Goal: Task Accomplishment & Management: Complete application form

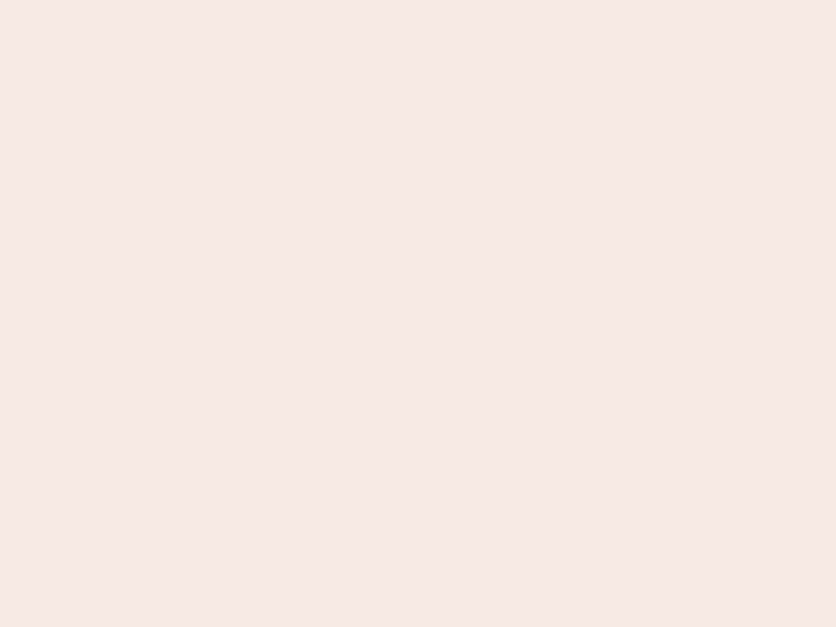
click at [418, 313] on nb-app "Almost there Thank you for registering for Newbook. Your account is under revie…" at bounding box center [418, 313] width 836 height 627
click at [418, 0] on nb-app "Almost there Thank you for registering for Newbook. Your account is under revie…" at bounding box center [418, 313] width 836 height 627
click at [447, 0] on nb-app "Almost there Thank you for registering for Newbook. Your account is under revie…" at bounding box center [418, 313] width 836 height 627
click at [418, 313] on nb-app "Almost there Thank you for registering for Newbook. Your account is under revie…" at bounding box center [418, 313] width 836 height 627
click at [418, 0] on nb-app "Almost there Thank you for registering for Newbook. Your account is under revie…" at bounding box center [418, 313] width 836 height 627
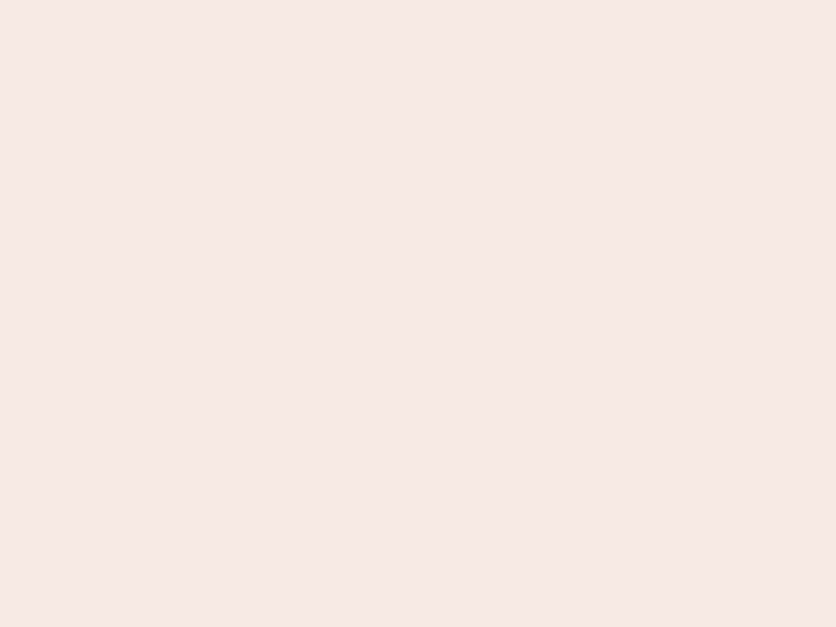
click at [292, 0] on nb-app "Almost there Thank you for registering for Newbook. Your account is under revie…" at bounding box center [418, 313] width 836 height 627
click at [418, 313] on nb-app "Almost there Thank you for registering for Newbook. Your account is under revie…" at bounding box center [418, 313] width 836 height 627
click at [418, 0] on nb-app "Almost there Thank you for registering for Newbook. Your account is under revie…" at bounding box center [418, 313] width 836 height 627
click at [292, 0] on nb-app "Almost there Thank you for registering for Newbook. Your account is under revie…" at bounding box center [418, 313] width 836 height 627
click at [418, 313] on nb-app "Almost there Thank you for registering for Newbook. Your account is under revie…" at bounding box center [418, 313] width 836 height 627
